Goal: Transaction & Acquisition: Purchase product/service

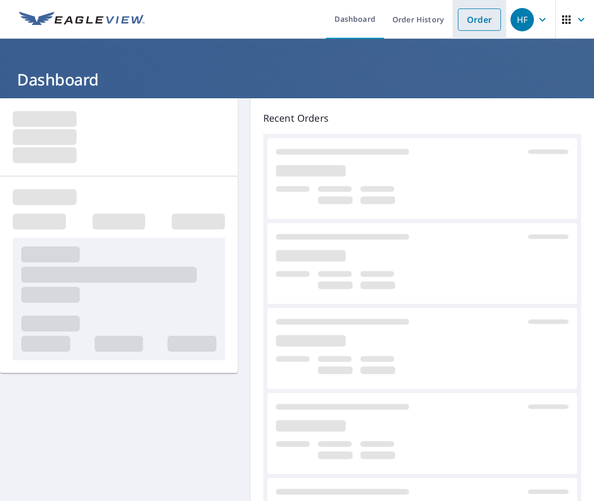
click at [482, 14] on link "Order" at bounding box center [479, 20] width 43 height 22
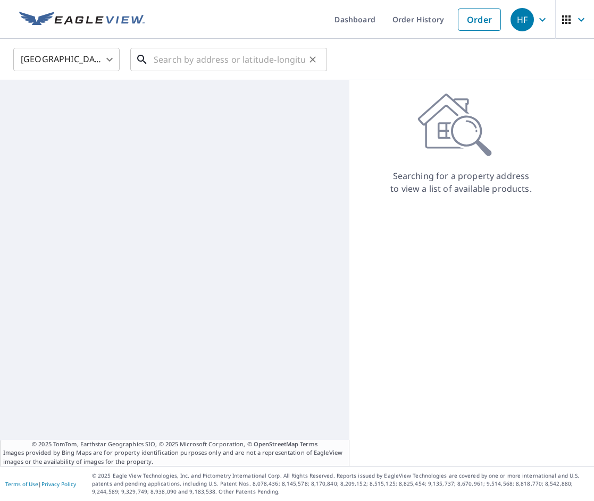
click at [232, 57] on input "text" at bounding box center [230, 60] width 152 height 30
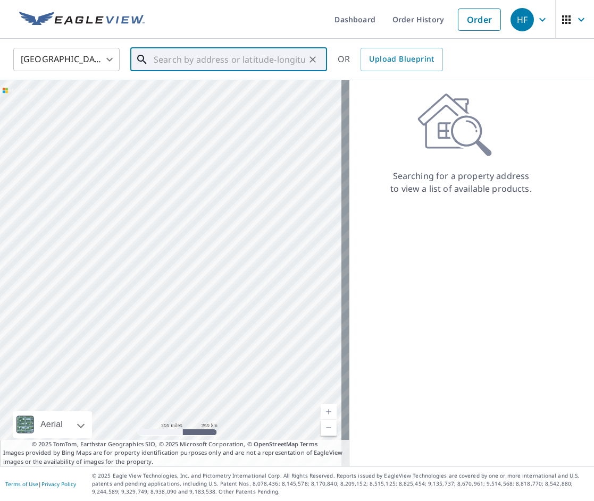
paste input "[STREET_ADDRESS]"
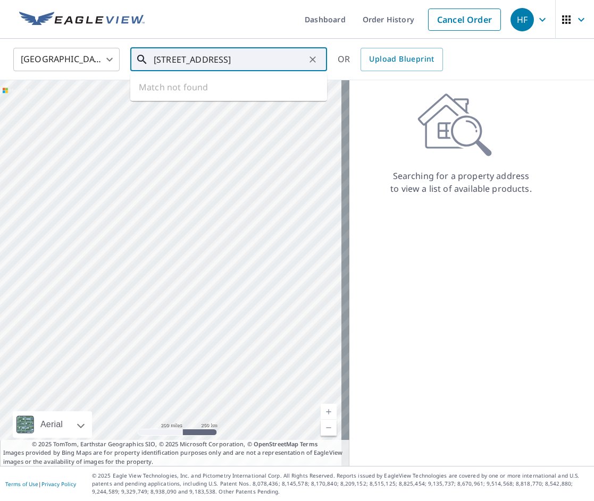
type input "[STREET_ADDRESS]"
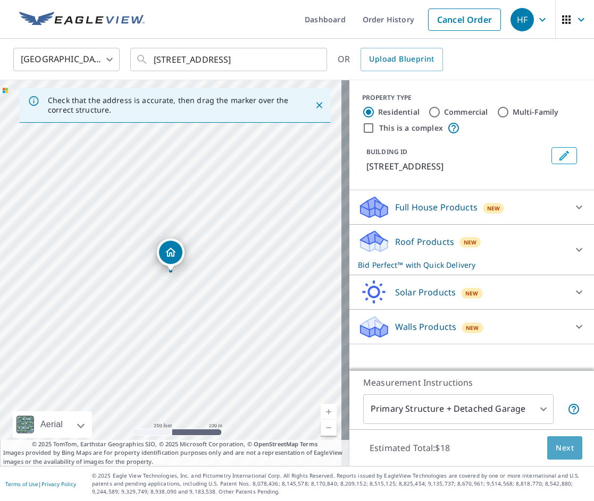
click at [565, 444] on span "Next" at bounding box center [565, 448] width 18 height 13
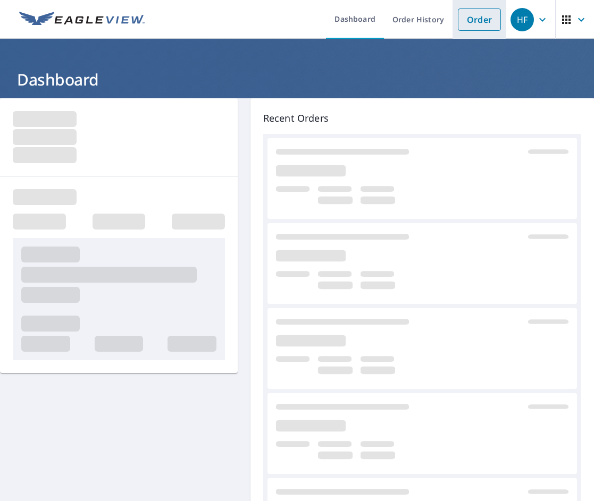
drag, startPoint x: 466, startPoint y: 20, endPoint x: 458, endPoint y: 24, distance: 8.8
click at [466, 20] on link "Order" at bounding box center [479, 20] width 43 height 22
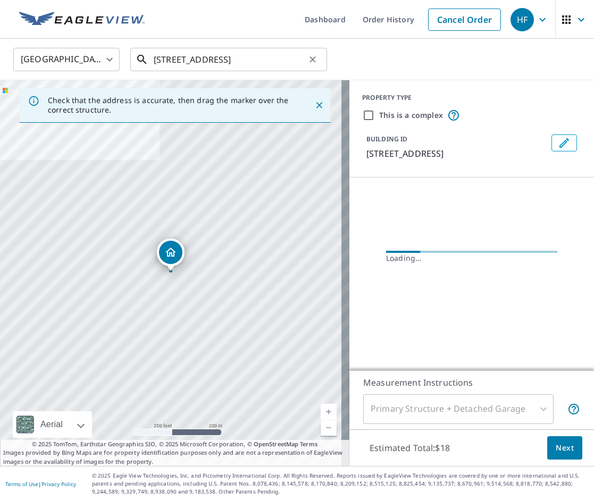
click at [207, 63] on input "[STREET_ADDRESS]" at bounding box center [230, 60] width 152 height 30
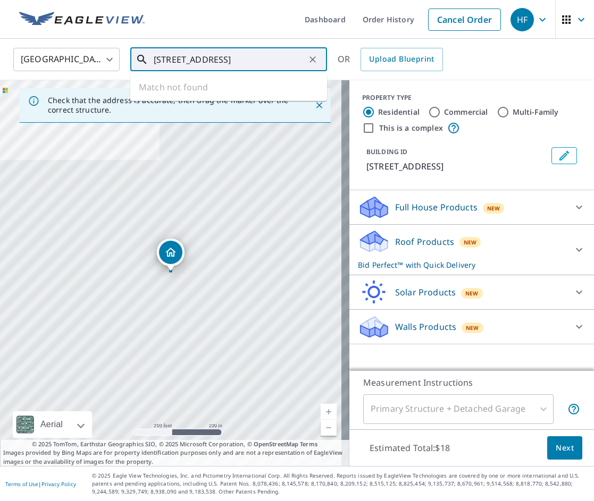
click at [207, 63] on input "[STREET_ADDRESS]" at bounding box center [230, 60] width 152 height 30
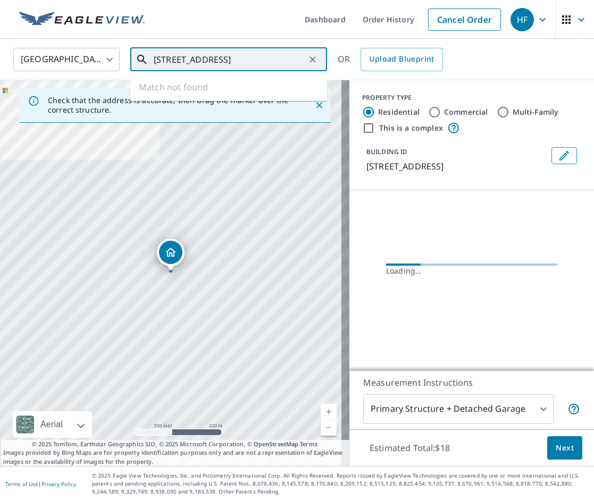
click at [207, 63] on input "[STREET_ADDRESS]" at bounding box center [230, 60] width 152 height 30
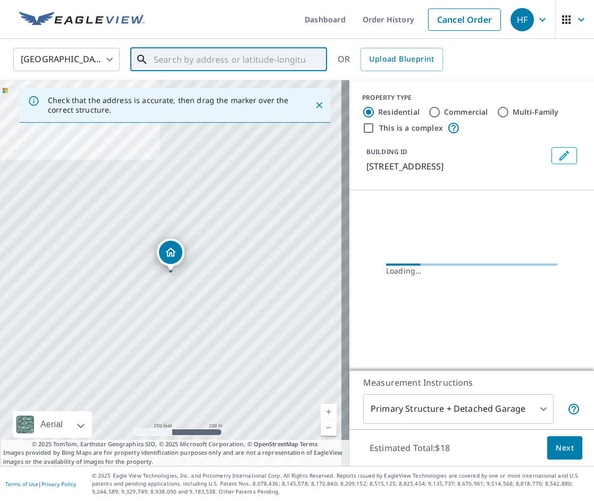
paste input "[STREET_ADDRESS]"
type input "[STREET_ADDRESS]"
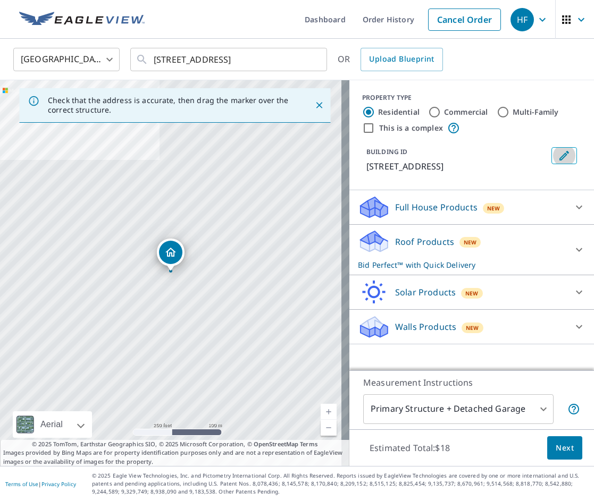
click at [560, 151] on icon "Edit building 1" at bounding box center [564, 155] width 13 height 13
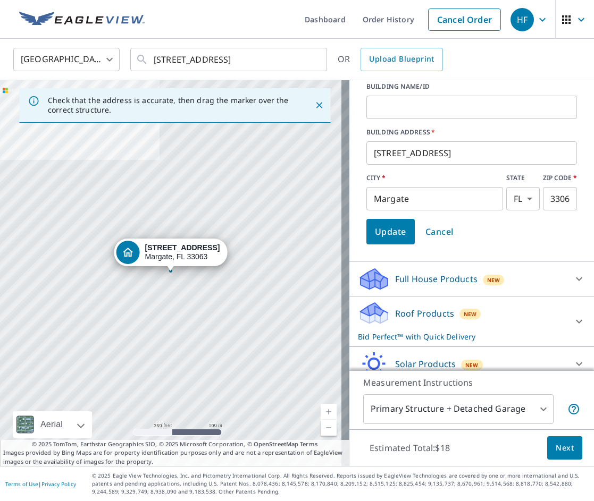
scroll to position [134, 0]
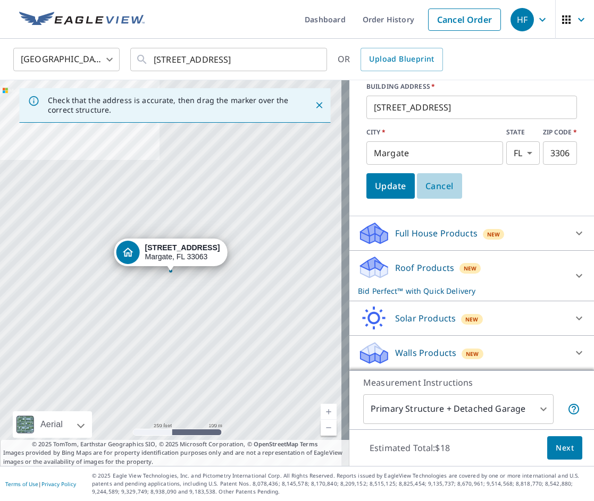
click at [433, 183] on span "Cancel" at bounding box center [439, 186] width 28 height 15
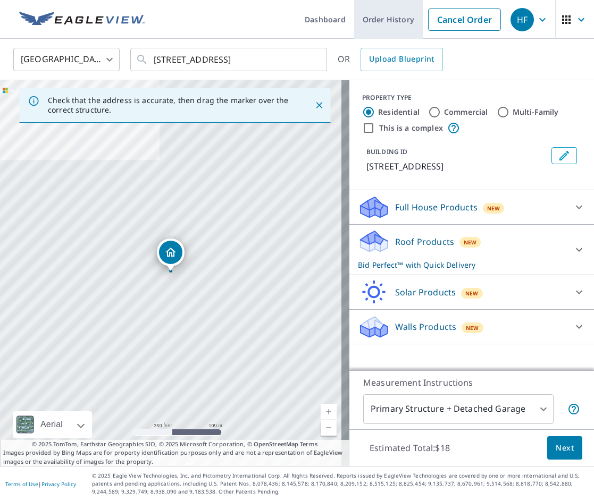
click at [432, 22] on link "Cancel Order" at bounding box center [464, 20] width 73 height 22
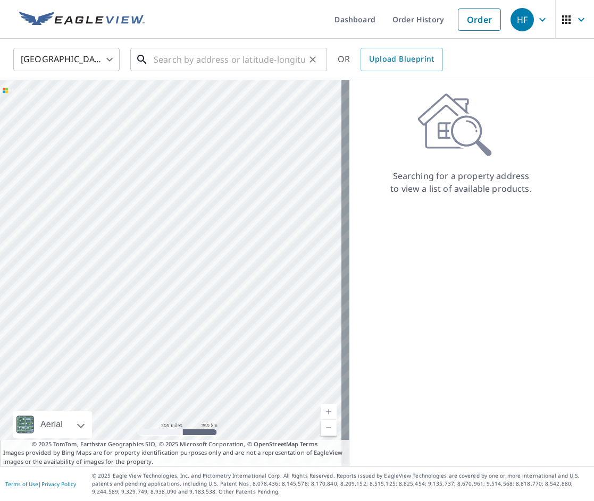
click at [254, 63] on input "text" at bounding box center [230, 60] width 152 height 30
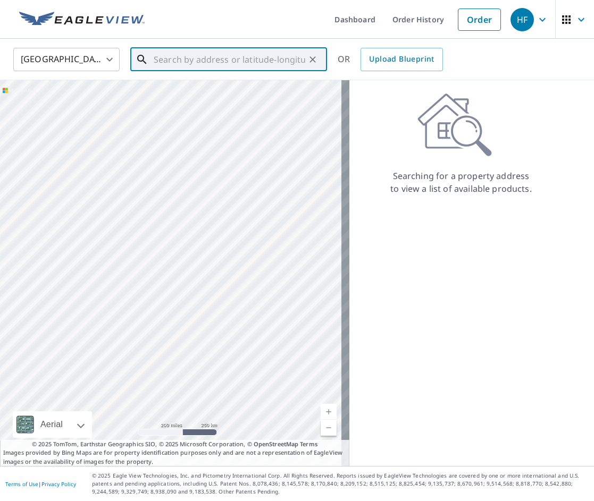
paste input "[STREET_ADDRESS]"
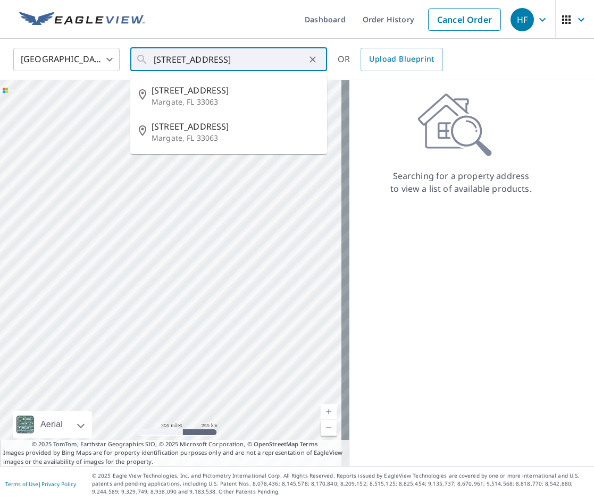
click at [405, 135] on div "Searching for a property address to view a list of available products." at bounding box center [460, 144] width 223 height 102
click at [300, 60] on input "[STREET_ADDRESS]" at bounding box center [230, 60] width 152 height 30
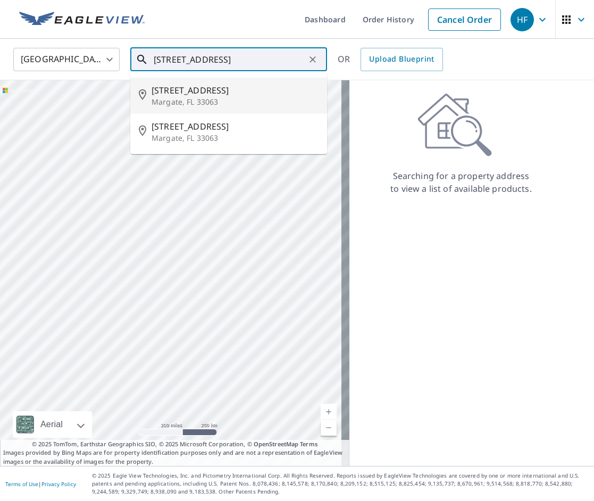
click at [260, 102] on p "Margate, FL 33063" at bounding box center [235, 102] width 167 height 11
type input "6897 NW 1st Ct Margate, FL 33063"
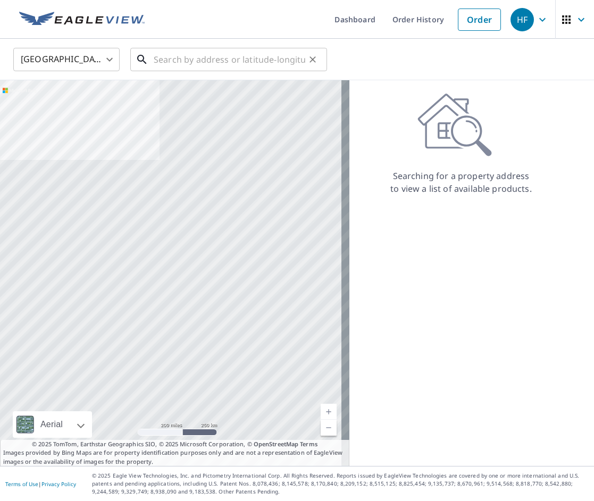
click at [276, 56] on input "text" at bounding box center [230, 60] width 152 height 30
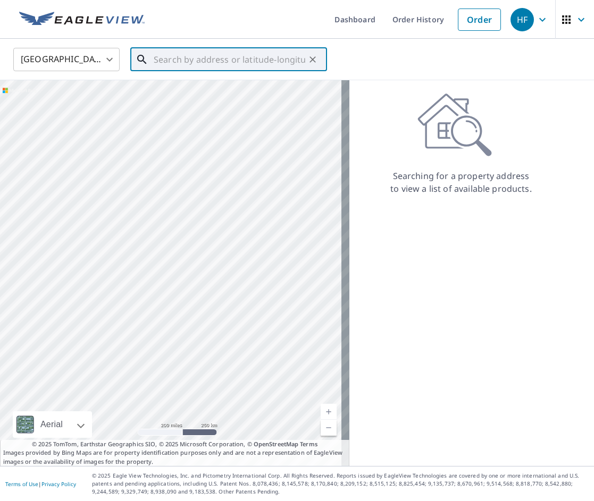
paste input "[STREET_ADDRESS]"
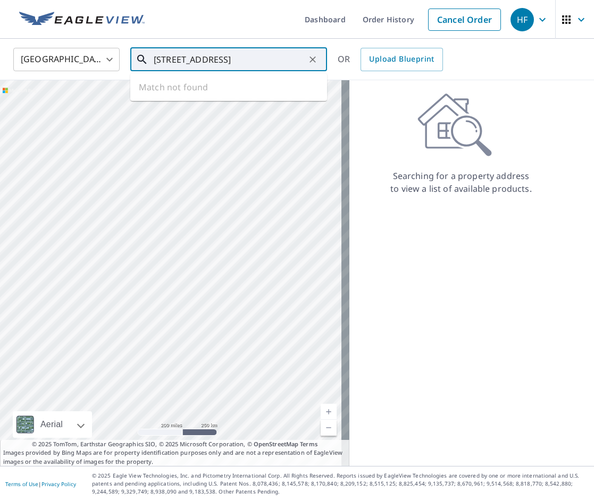
type input "[STREET_ADDRESS]"
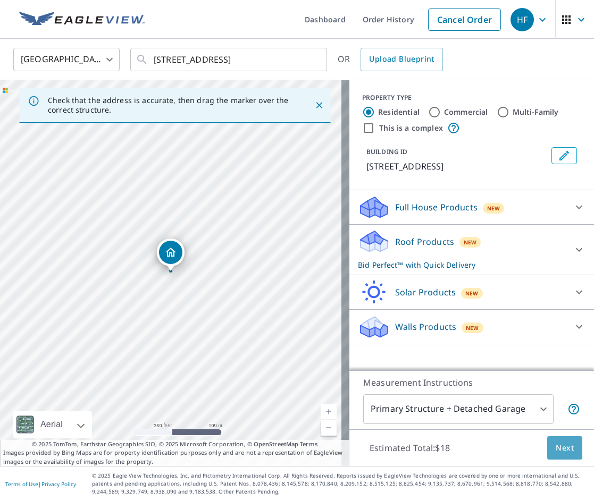
click at [555, 455] on button "Next" at bounding box center [564, 449] width 35 height 24
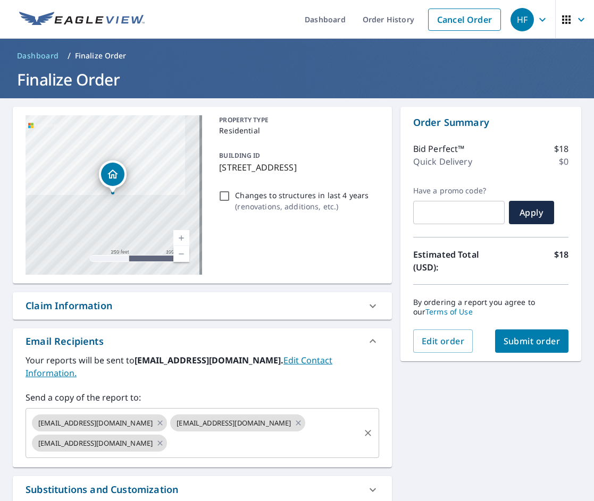
click at [236, 442] on div "fhiaeagleview@gmail.com gmartinez@fhiaremodeling.com jomartinez@fhiaremodeling.…" at bounding box center [203, 433] width 354 height 50
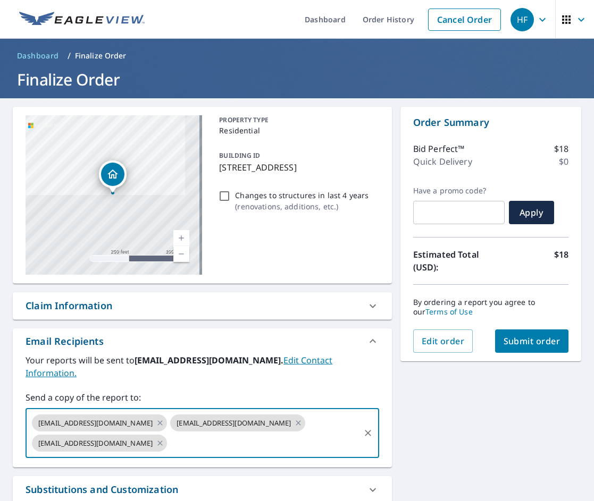
paste input "jrestrepo@fhiaremodeling.com"
type input "jrestrepo@fhiaremodeling.com"
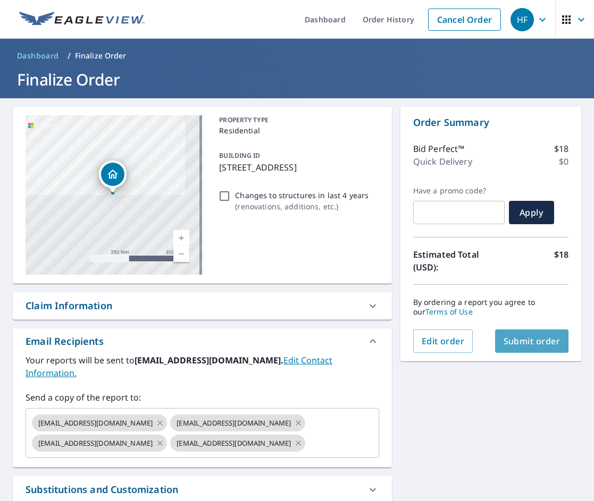
click at [513, 347] on button "Submit order" at bounding box center [532, 341] width 74 height 23
checkbox input "true"
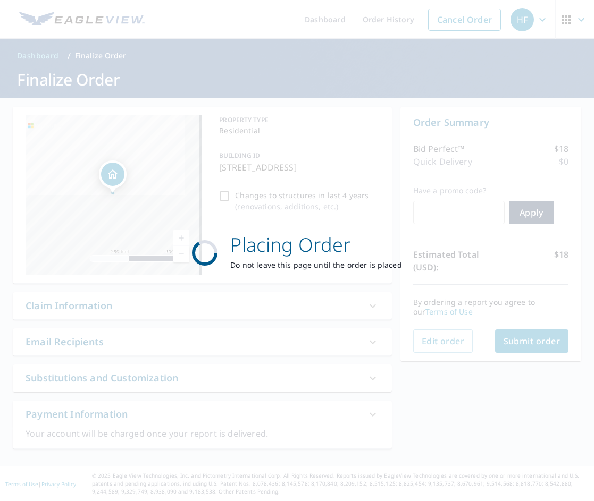
click at [513, 347] on div "Placing Order Do not leave this page until the order is placed" at bounding box center [297, 250] width 594 height 501
click at [512, 347] on div "Placing Order Do not leave this page until the order is placed" at bounding box center [297, 250] width 594 height 501
